Goal: Information Seeking & Learning: Find specific fact

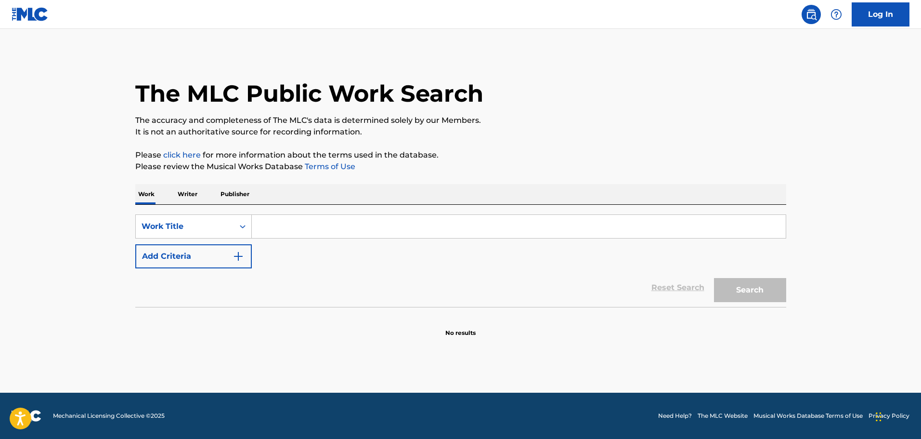
click at [297, 219] on input "Search Form" at bounding box center [519, 226] width 534 height 23
paste input "AAMMPISKDXKAHVS"
type input "nights are forever"
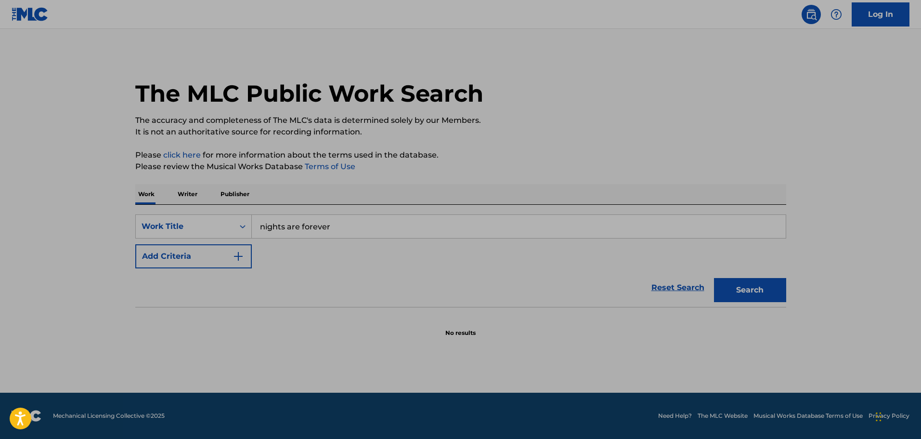
click at [290, 259] on div "SearchWithCriteria9878efc7-39ef-40af-a542-1877fa2544ff Work Title nights are fo…" at bounding box center [460, 241] width 651 height 54
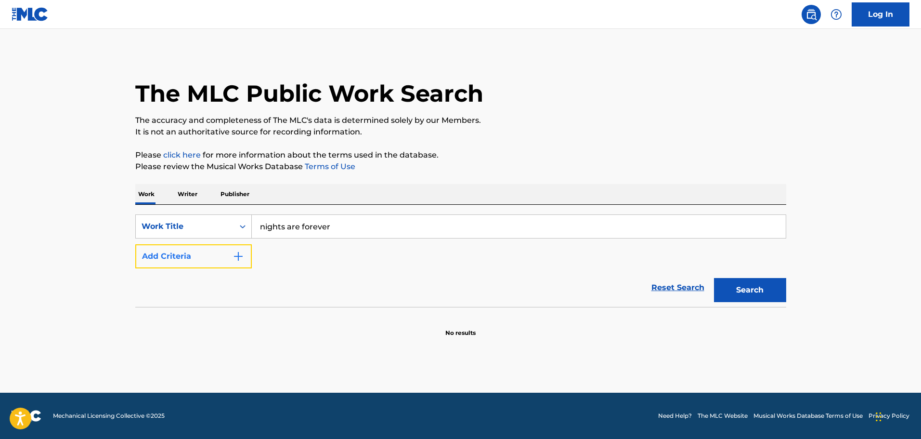
click at [224, 266] on button "Add Criteria" at bounding box center [193, 256] width 117 height 24
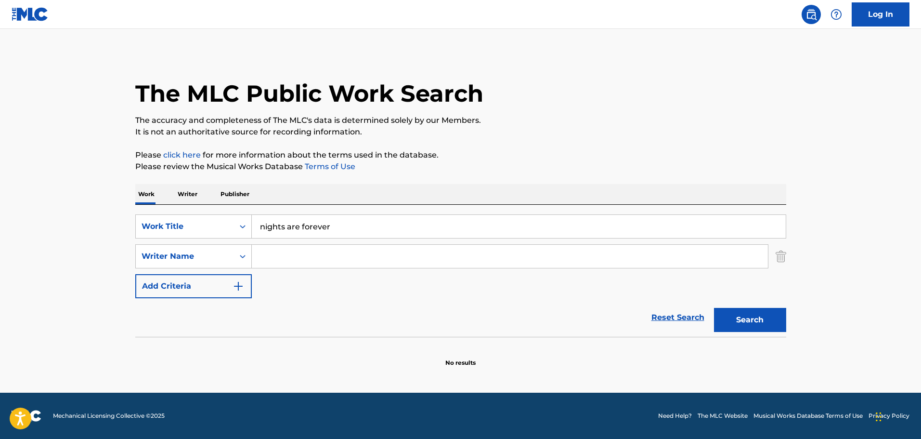
click at [296, 264] on input "Search Form" at bounding box center [510, 256] width 516 height 23
type input "goldsmith"
click at [736, 315] on button "Search" at bounding box center [750, 320] width 72 height 24
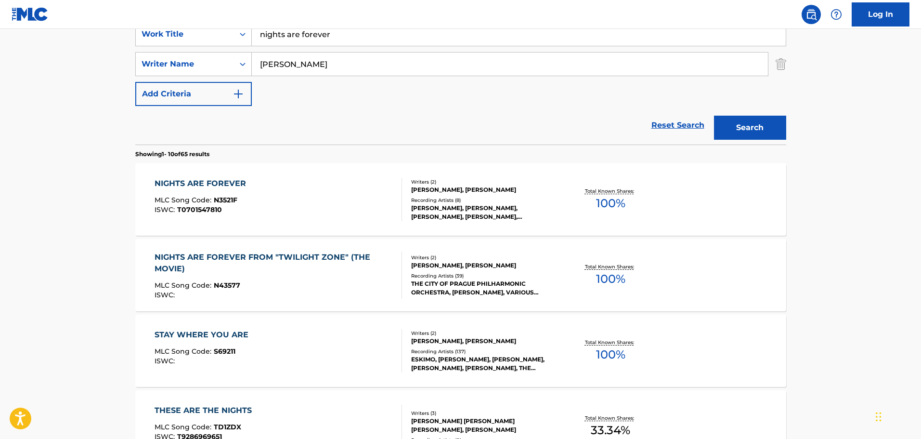
scroll to position [193, 0]
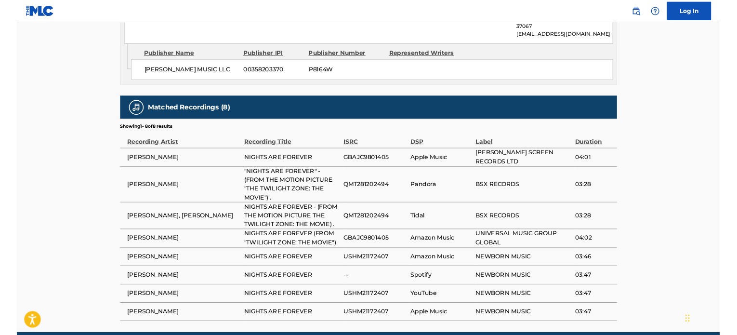
scroll to position [720, 0]
